Goal: Information Seeking & Learning: Learn about a topic

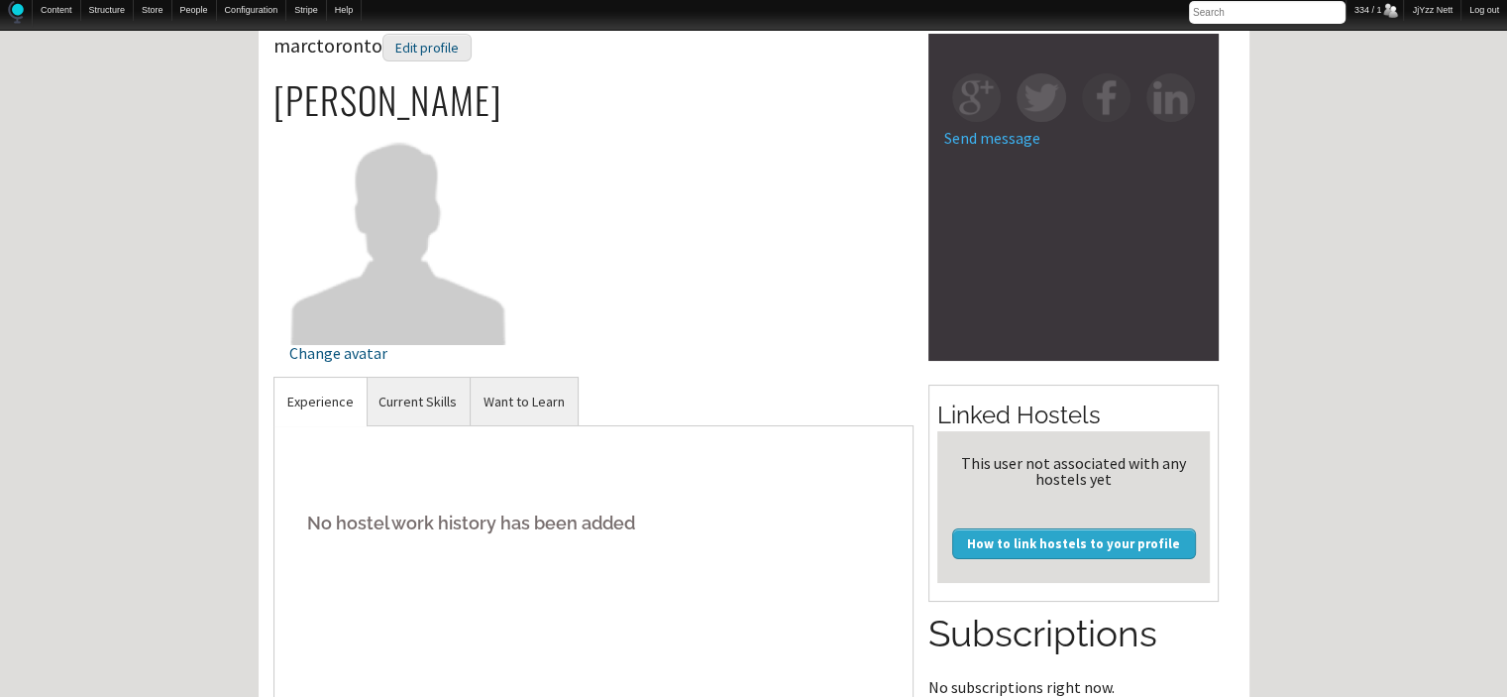
scroll to position [119, 0]
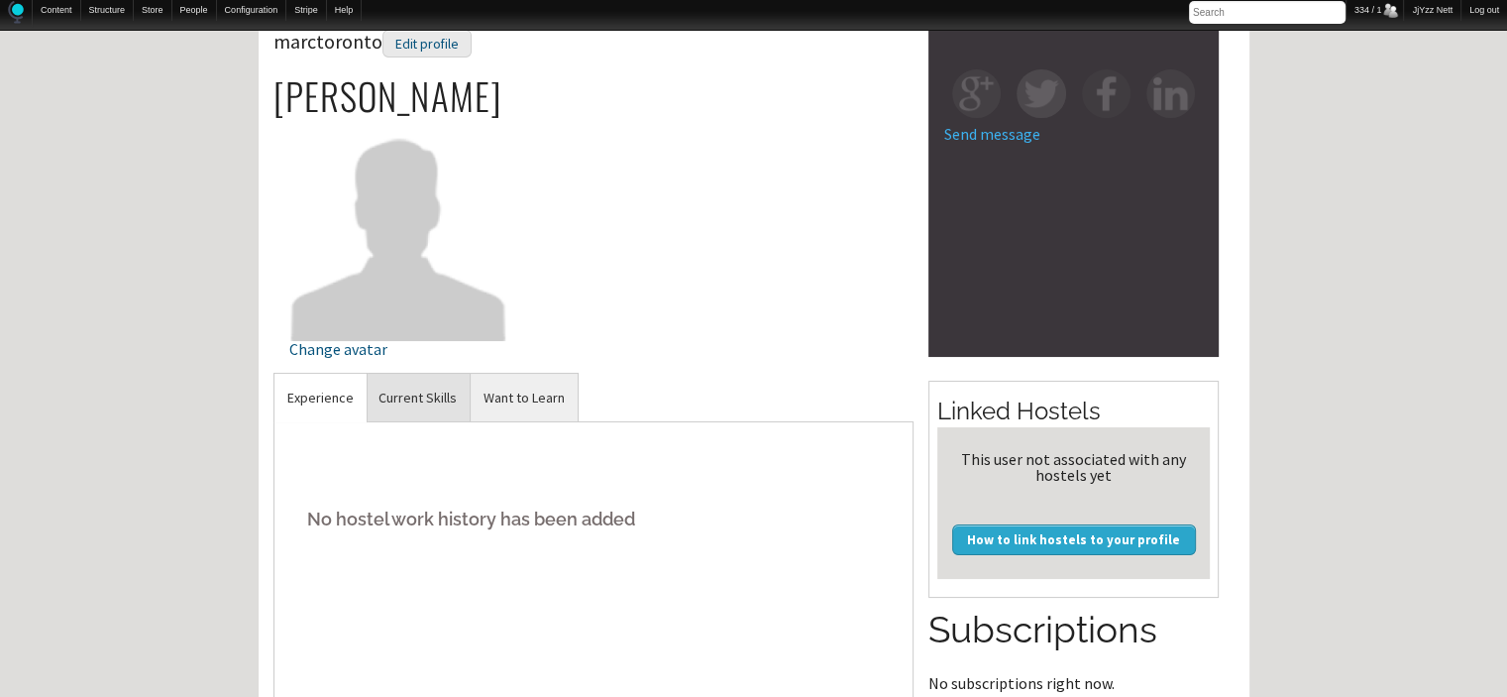
click at [409, 392] on link "Current Skills" at bounding box center [418, 398] width 104 height 49
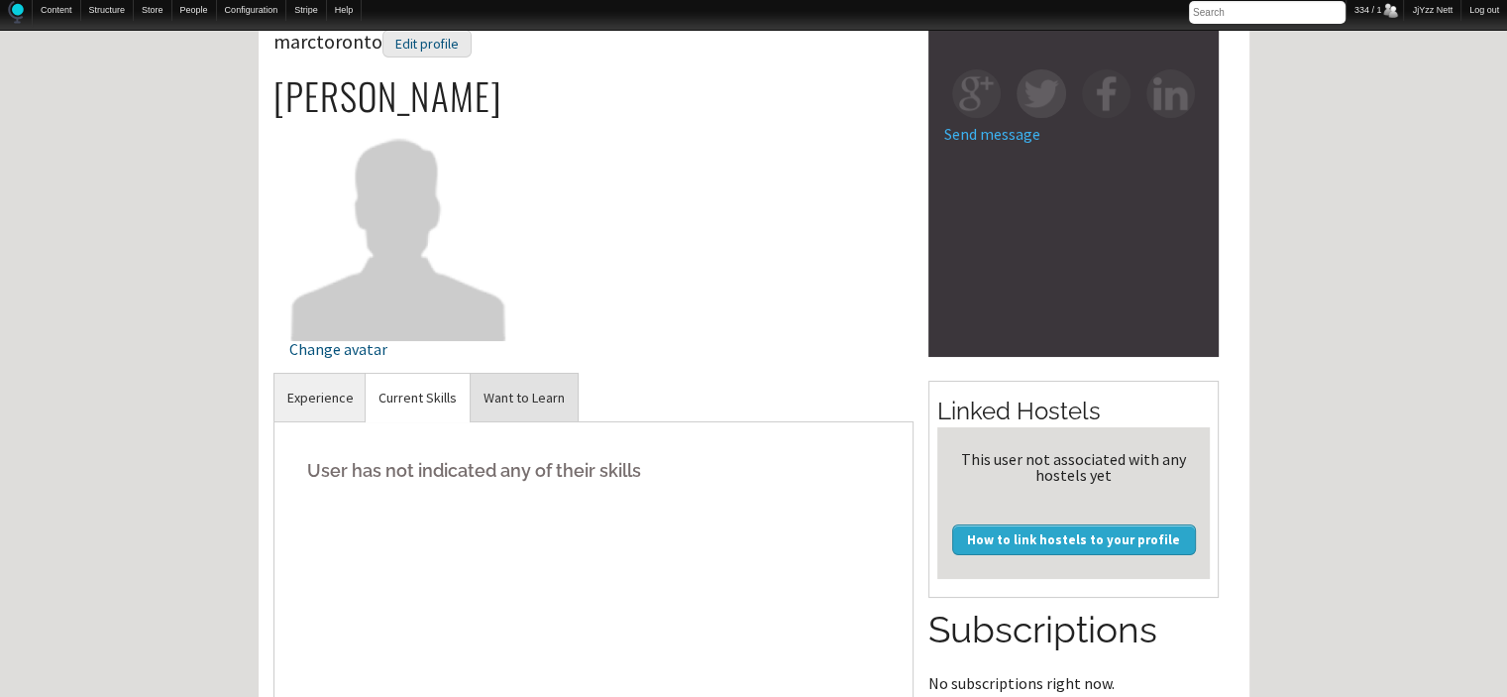
click at [559, 401] on link "Want to Learn" at bounding box center [524, 398] width 107 height 49
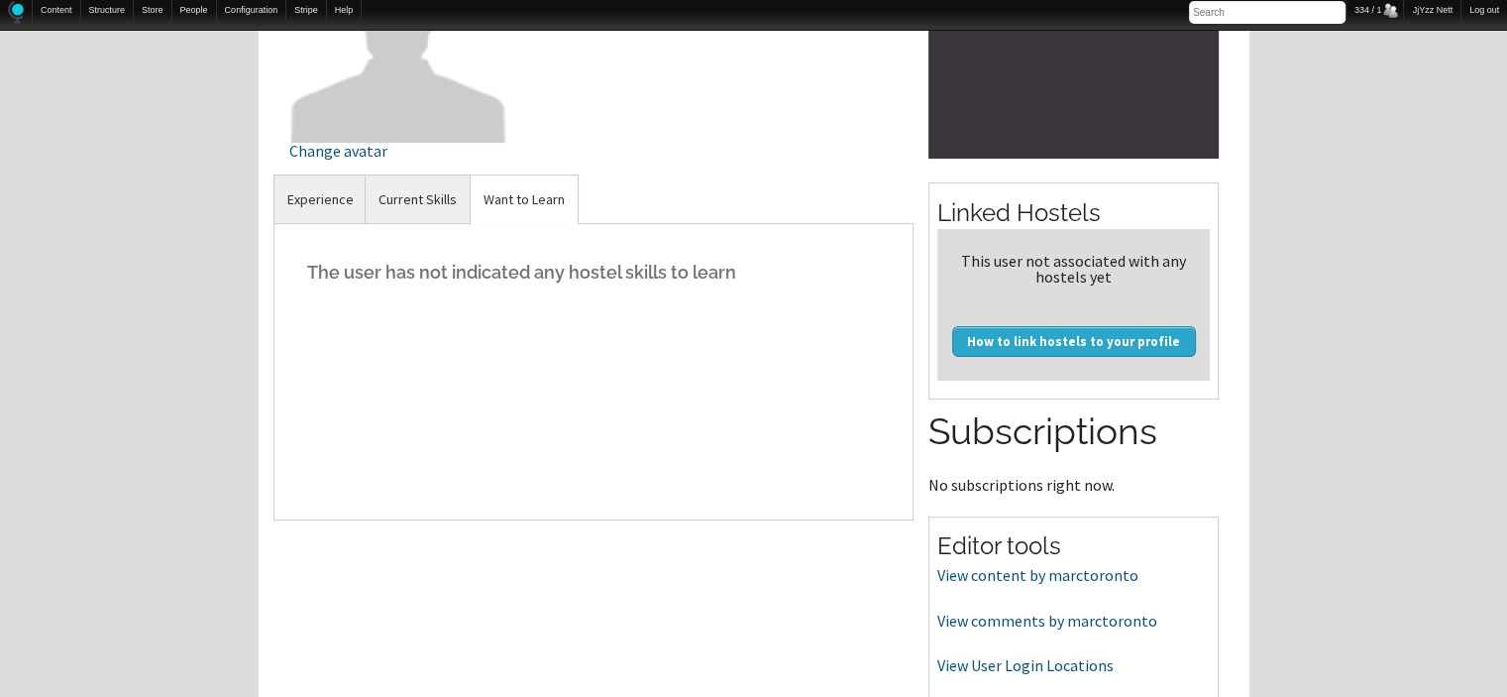
scroll to position [357, 0]
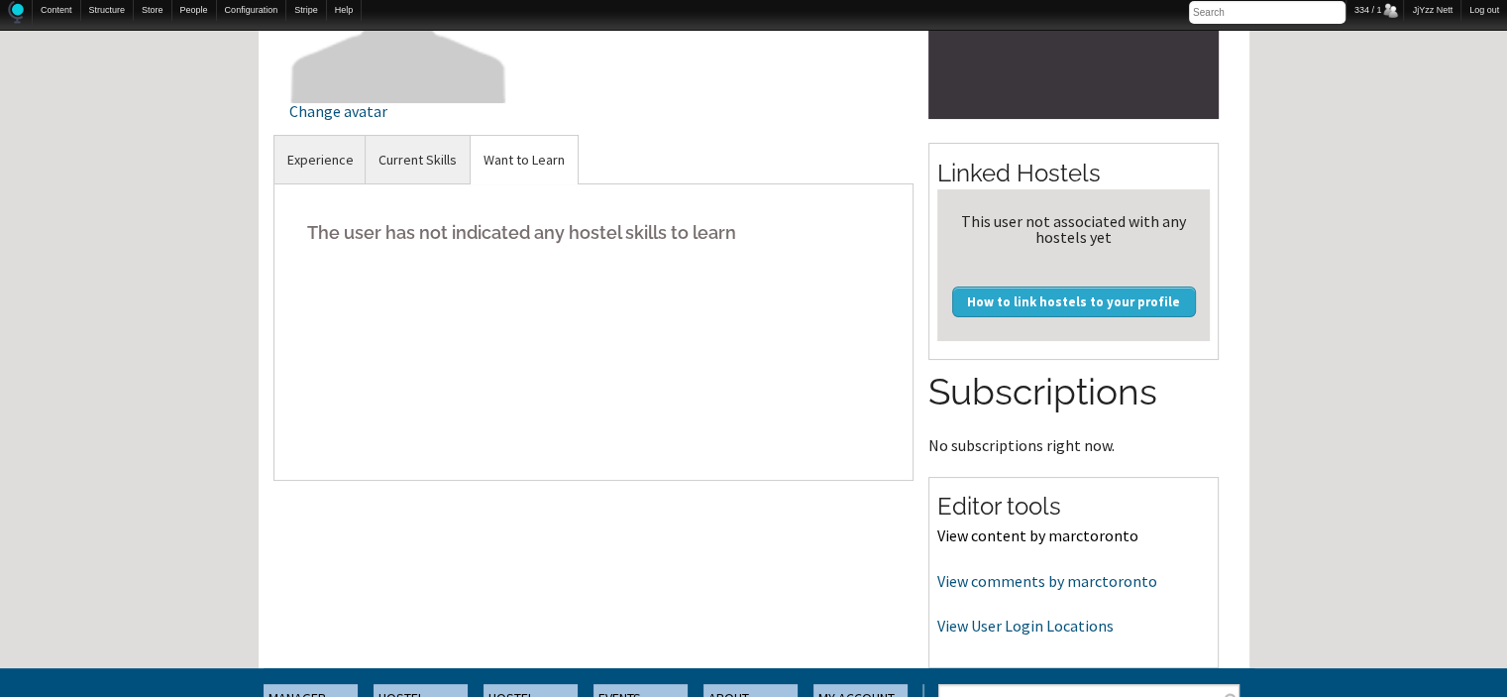
click at [1068, 536] on link "View content by marctoronto" at bounding box center [1037, 535] width 201 height 20
click at [1027, 578] on link "View comments by marctoronto" at bounding box center [1047, 581] width 220 height 20
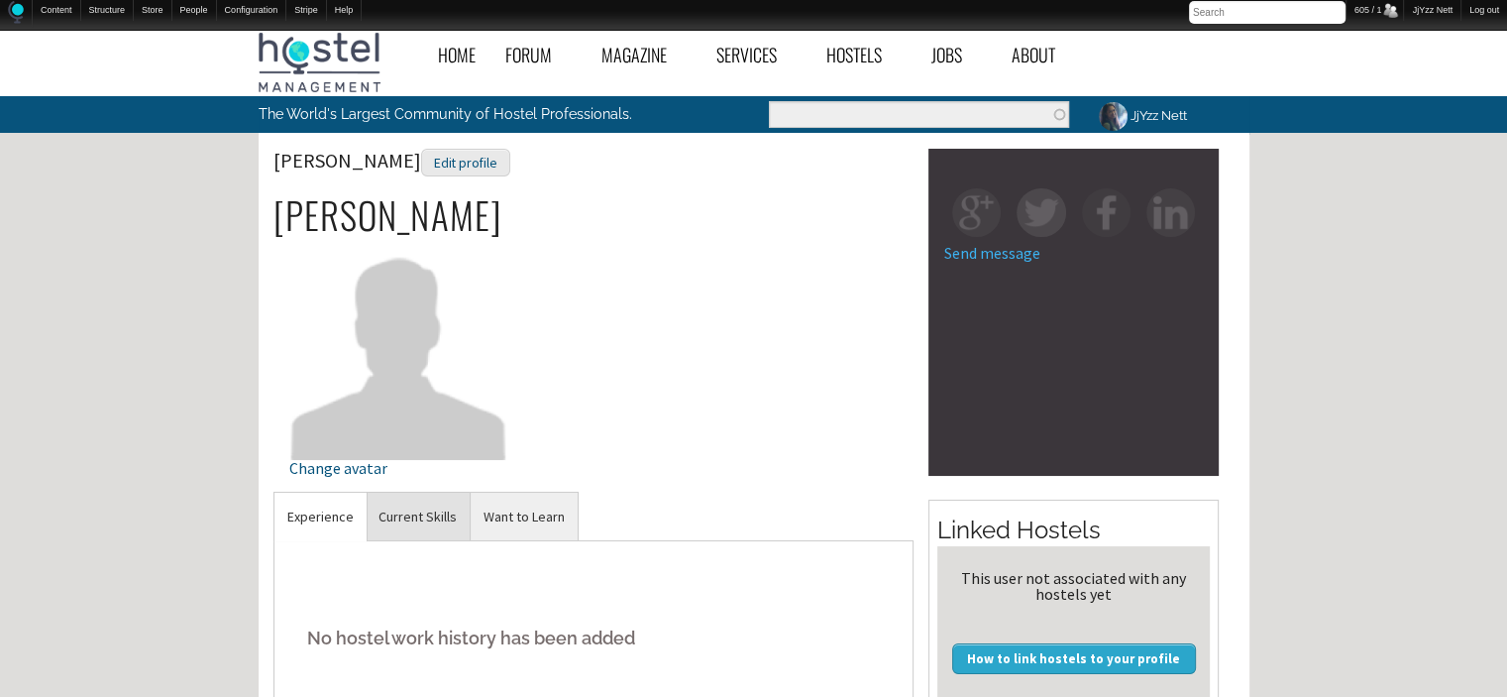
click at [430, 502] on link "Current Skills" at bounding box center [418, 517] width 104 height 49
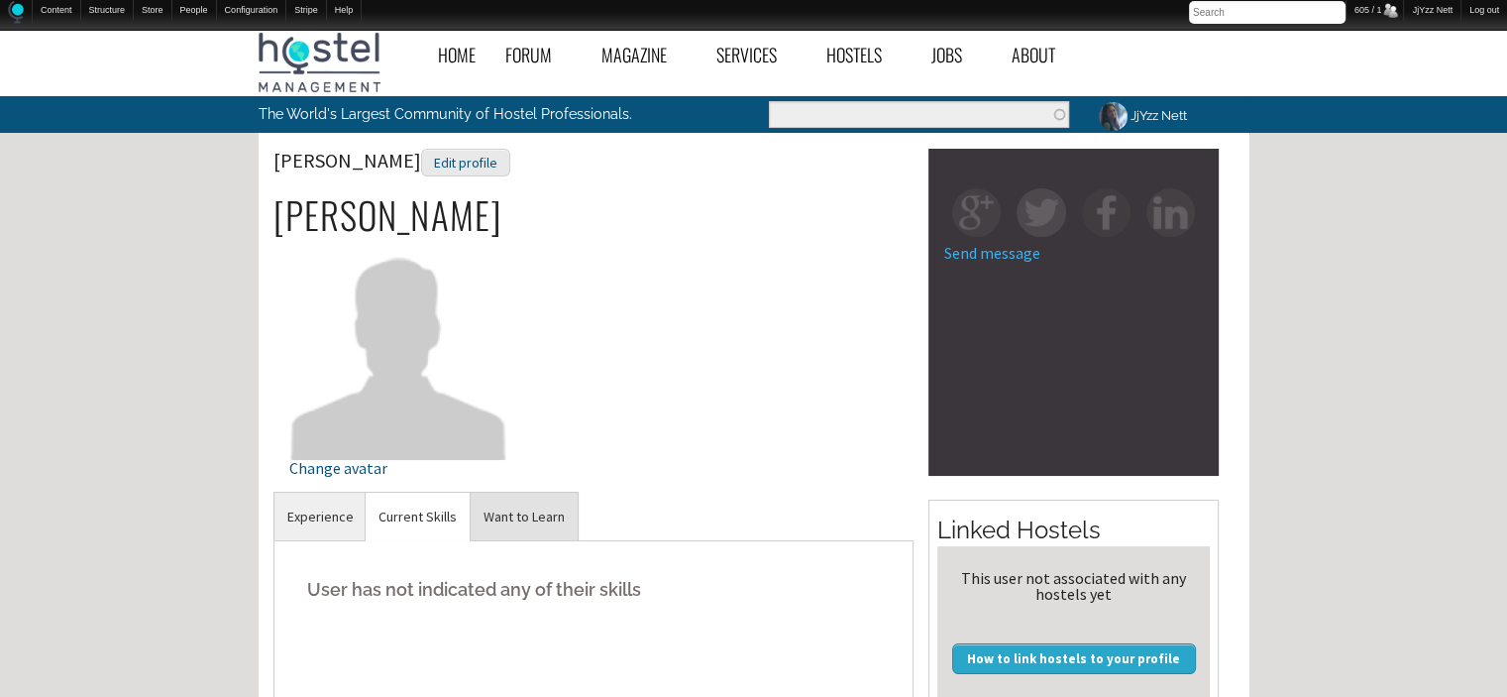
click at [515, 510] on link "Want to Learn" at bounding box center [524, 517] width 107 height 49
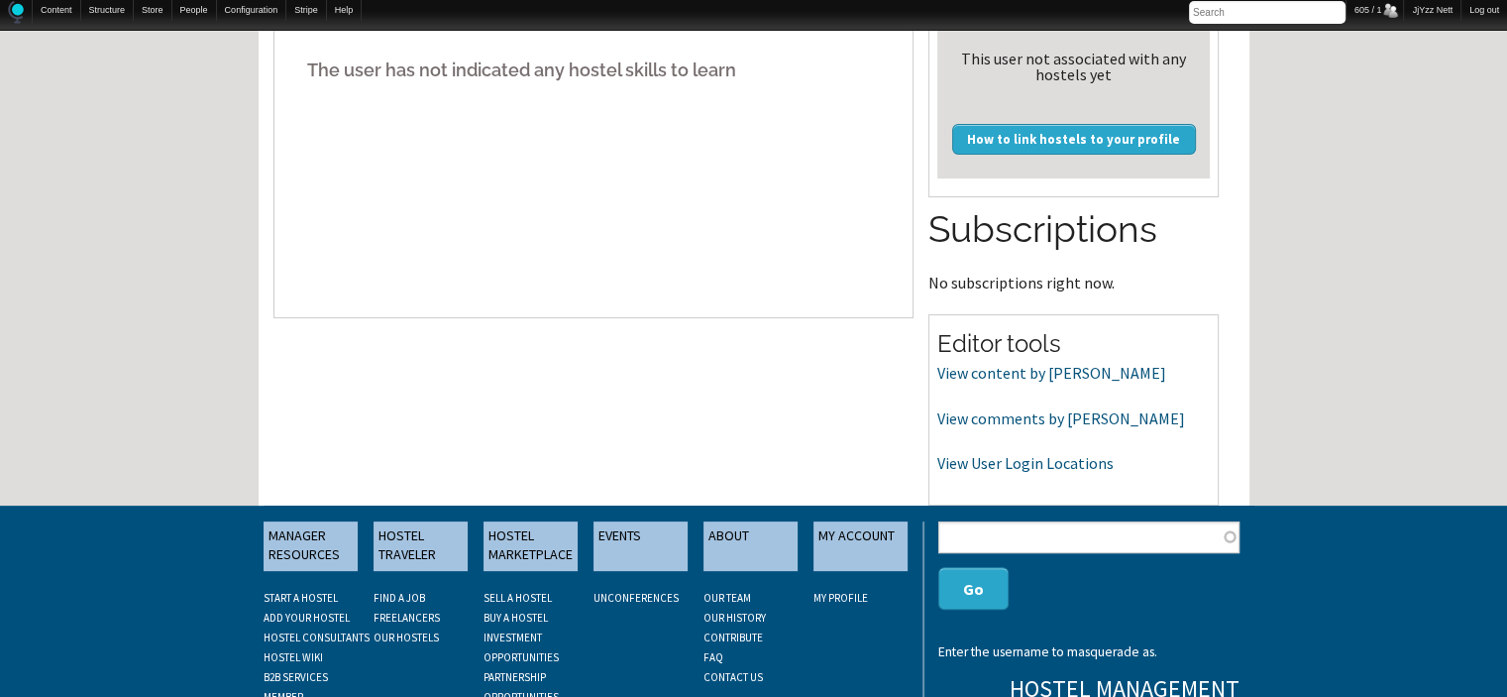
scroll to position [555, 0]
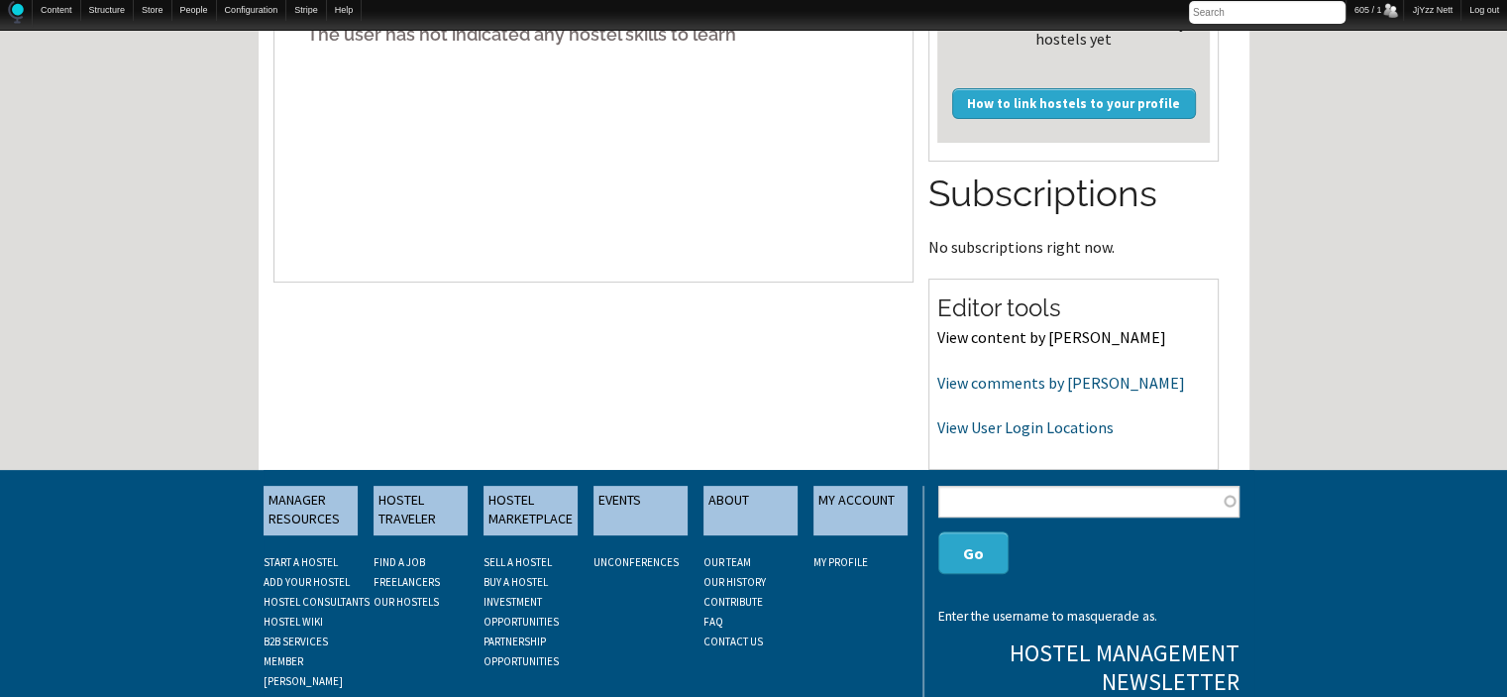
click at [1031, 335] on link "View content by [PERSON_NAME]" at bounding box center [1051, 337] width 229 height 20
click at [977, 383] on link "View comments by [PERSON_NAME]" at bounding box center [1061, 383] width 248 height 20
click at [995, 428] on link "View User Login Locations" at bounding box center [1025, 427] width 176 height 20
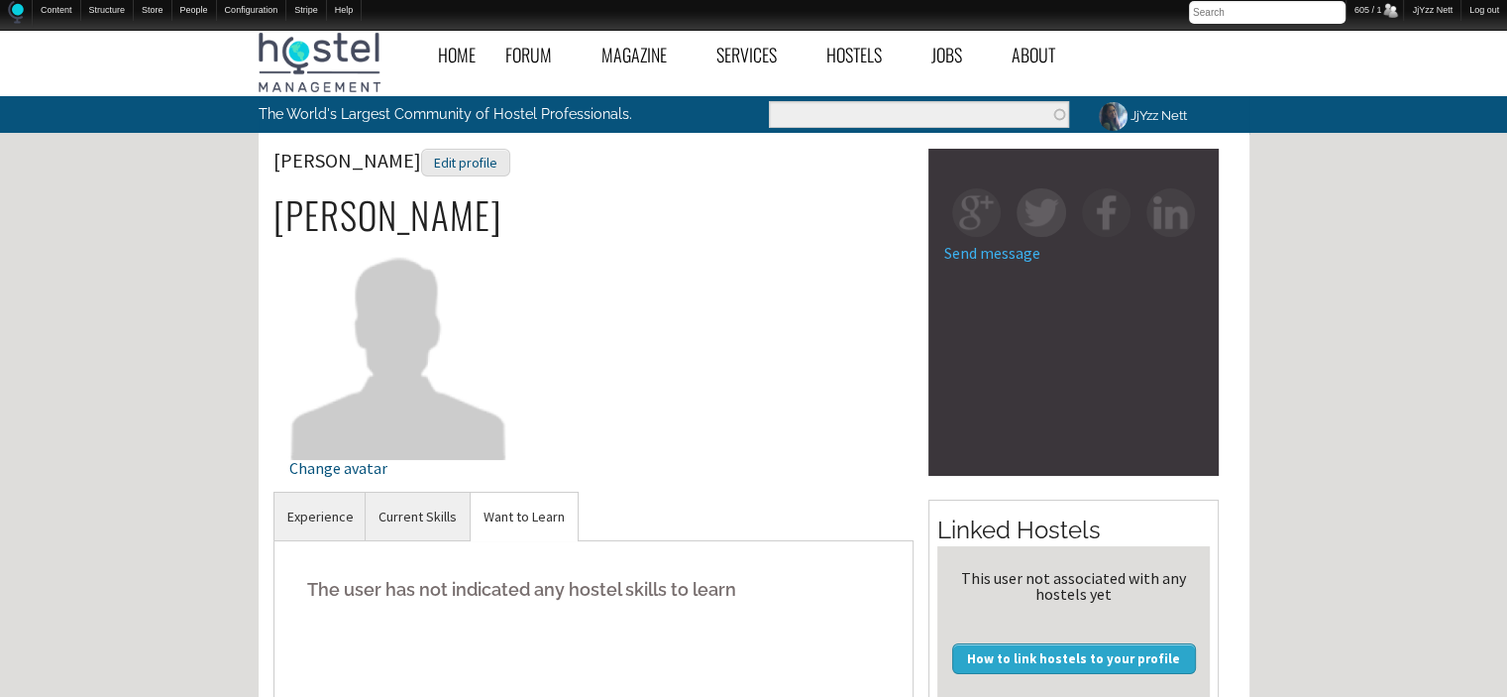
scroll to position [40, 0]
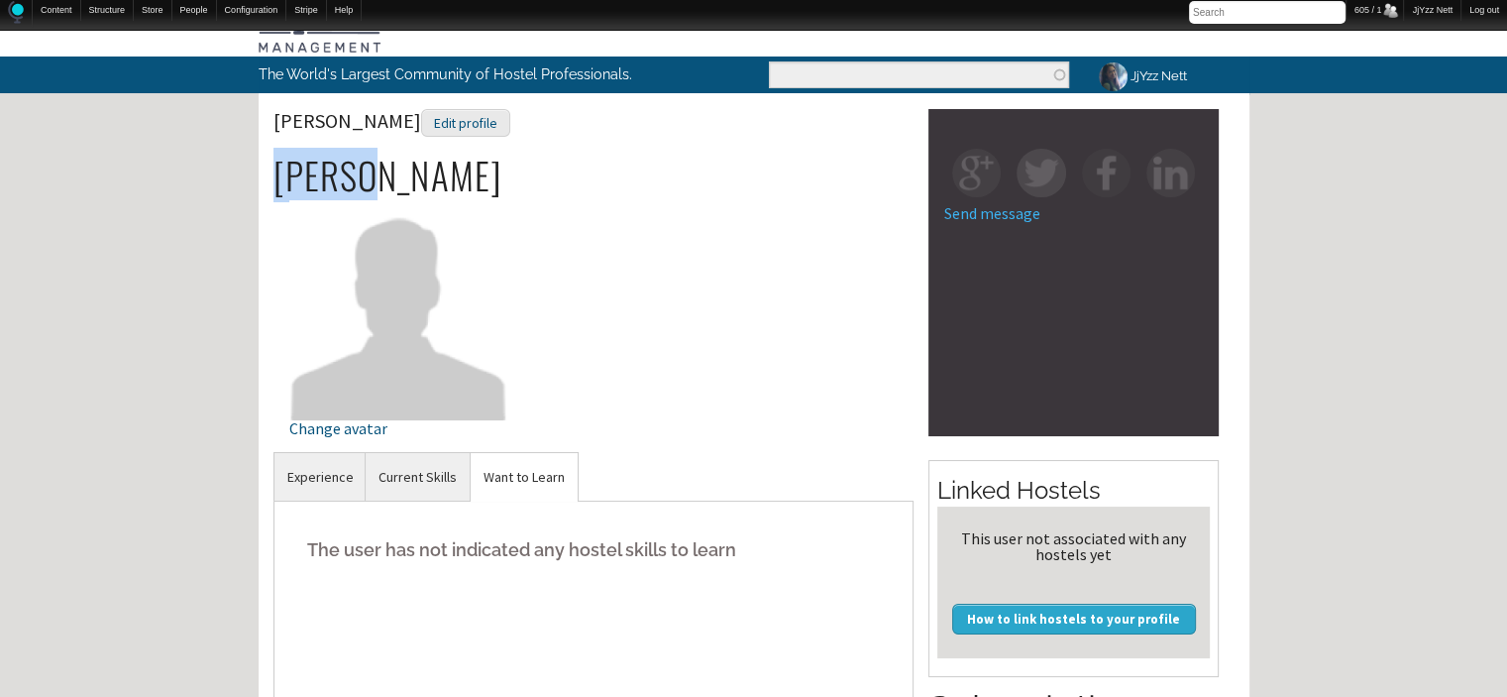
drag, startPoint x: 370, startPoint y: 180, endPoint x: 277, endPoint y: 181, distance: 92.2
click at [277, 181] on h2 "[PERSON_NAME]" at bounding box center [594, 176] width 641 height 42
copy h2 "[PERSON_NAME]"
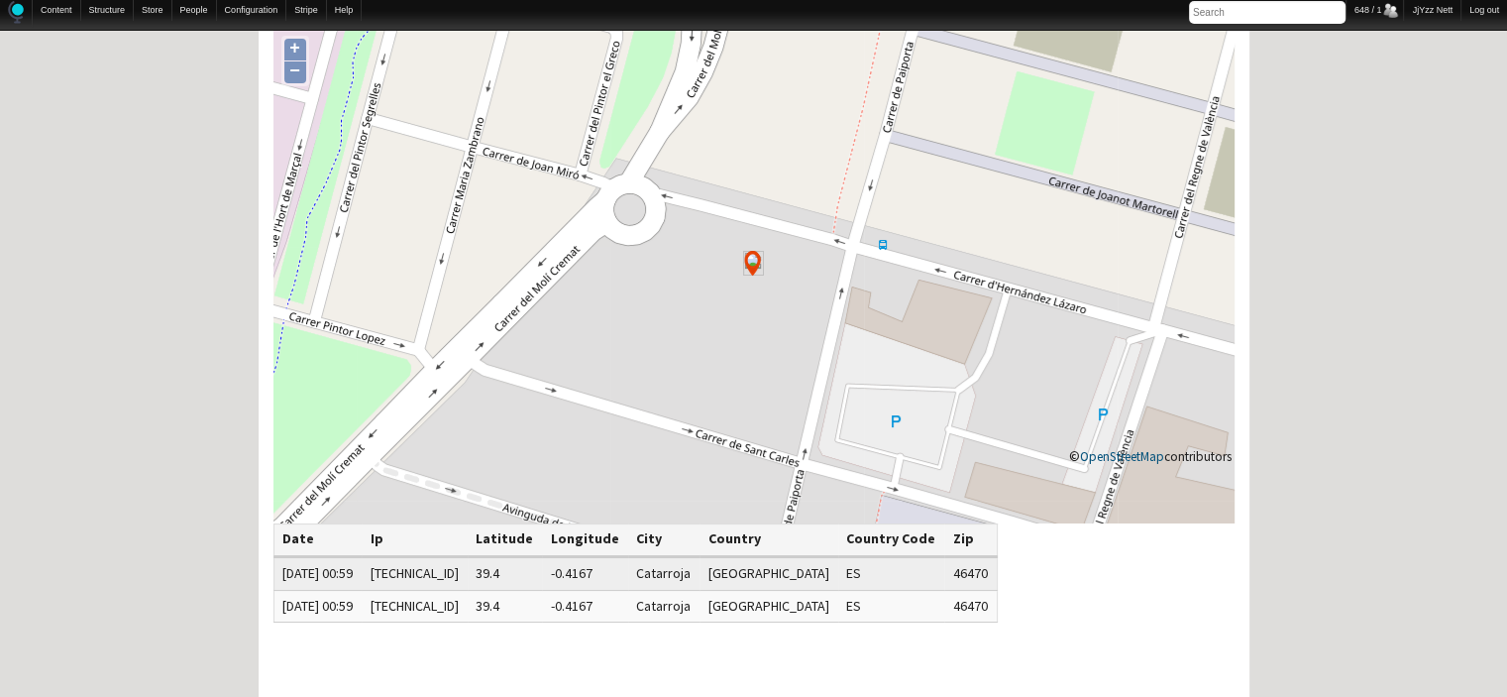
scroll to position [159, 0]
